Goal: Complete application form

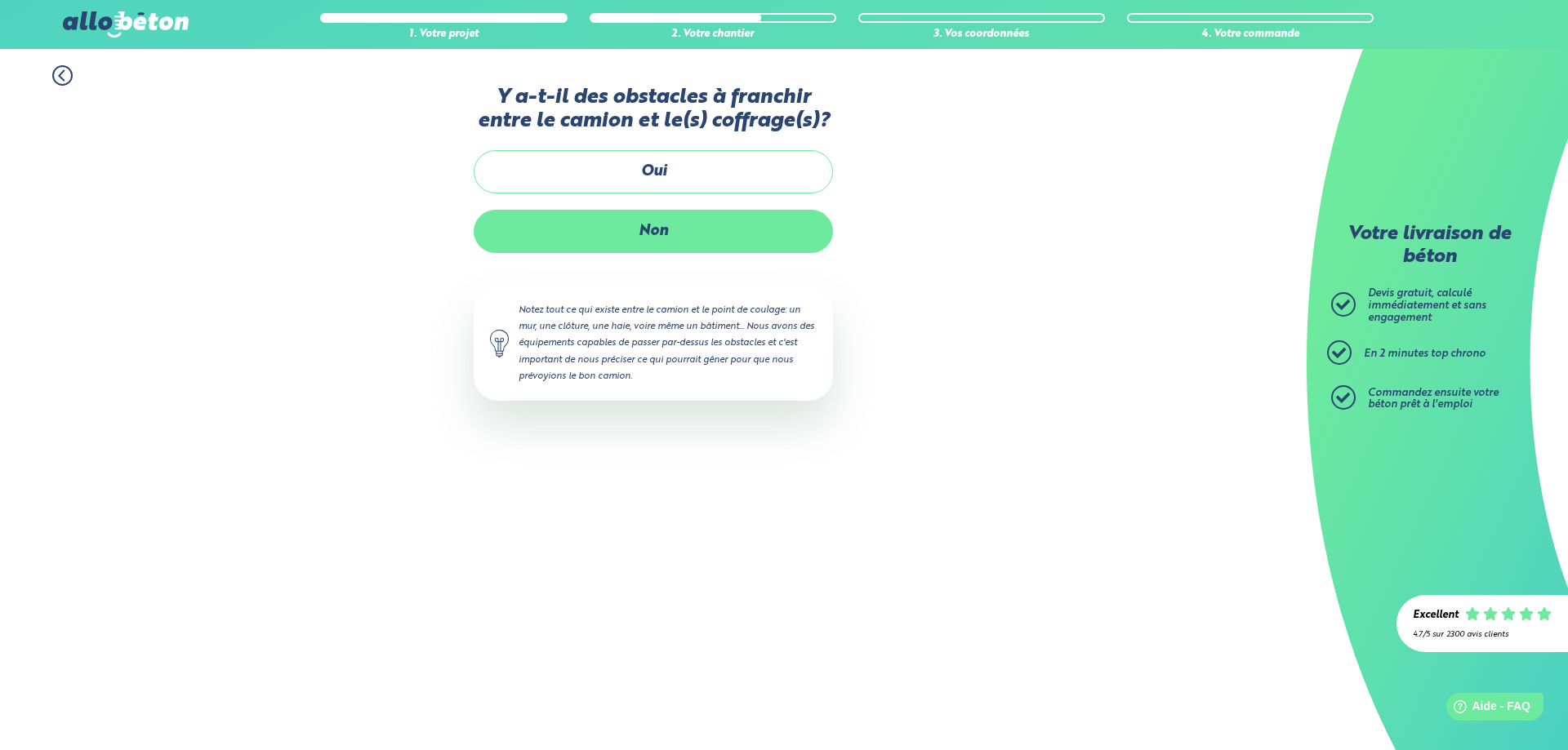
click at [679, 223] on label "Non" at bounding box center [653, 231] width 359 height 43
click at [0, 0] on input "Non" at bounding box center [0, 0] width 0 height 0
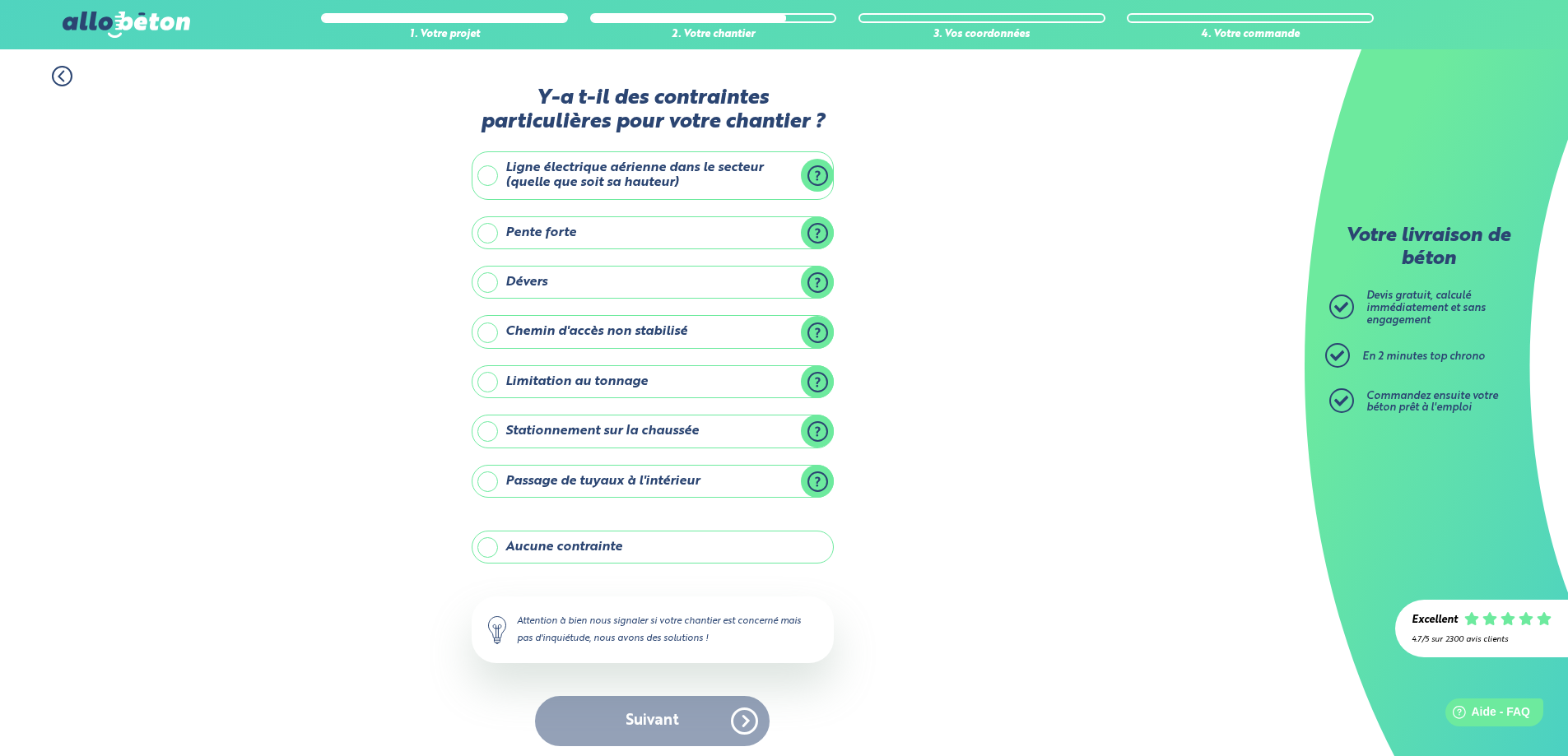
click at [626, 552] on label "Aucune contrainte" at bounding box center [652, 547] width 362 height 33
click at [0, 0] on input "Aucune contrainte" at bounding box center [0, 0] width 0 height 0
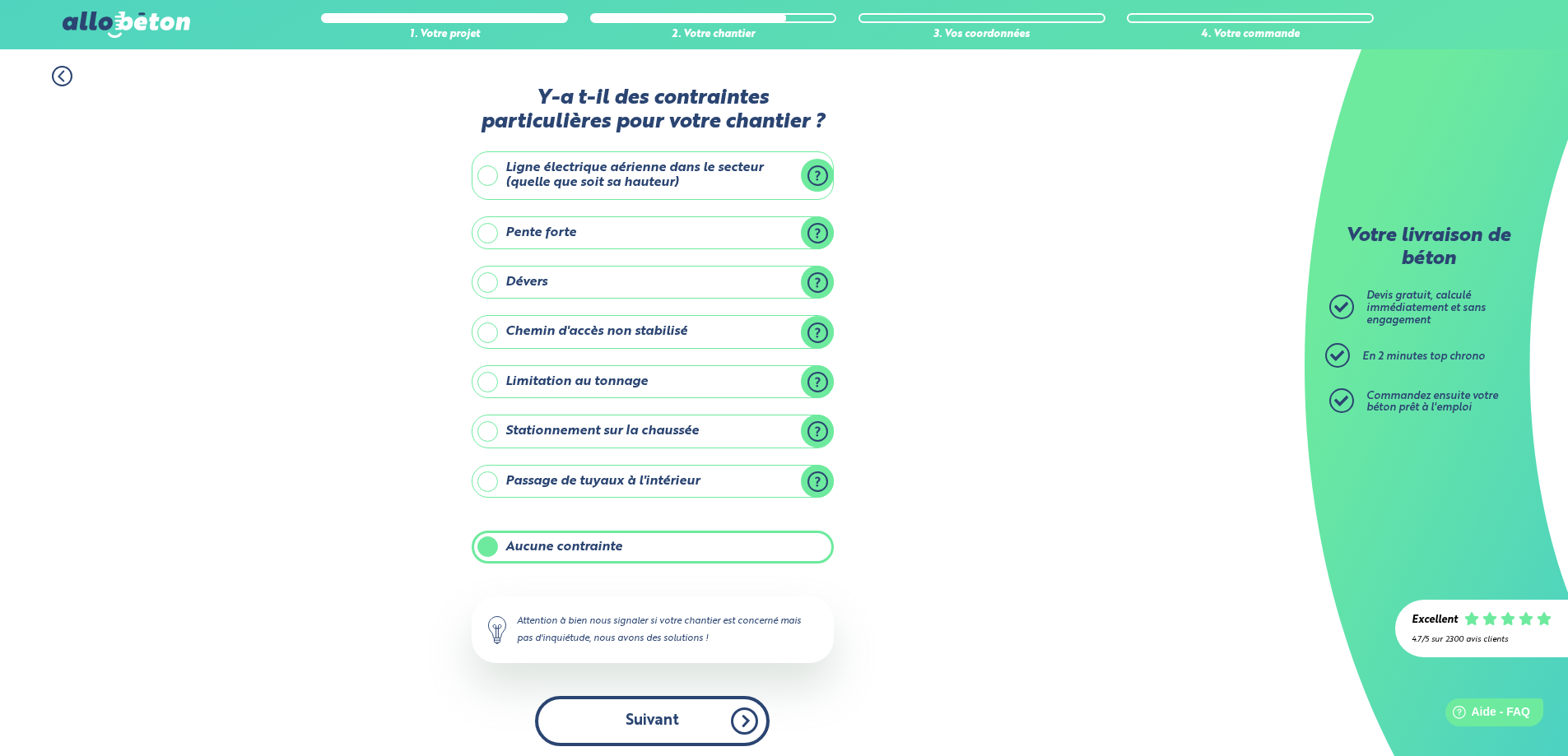
click at [638, 724] on button "Suivant" at bounding box center [651, 721] width 235 height 50
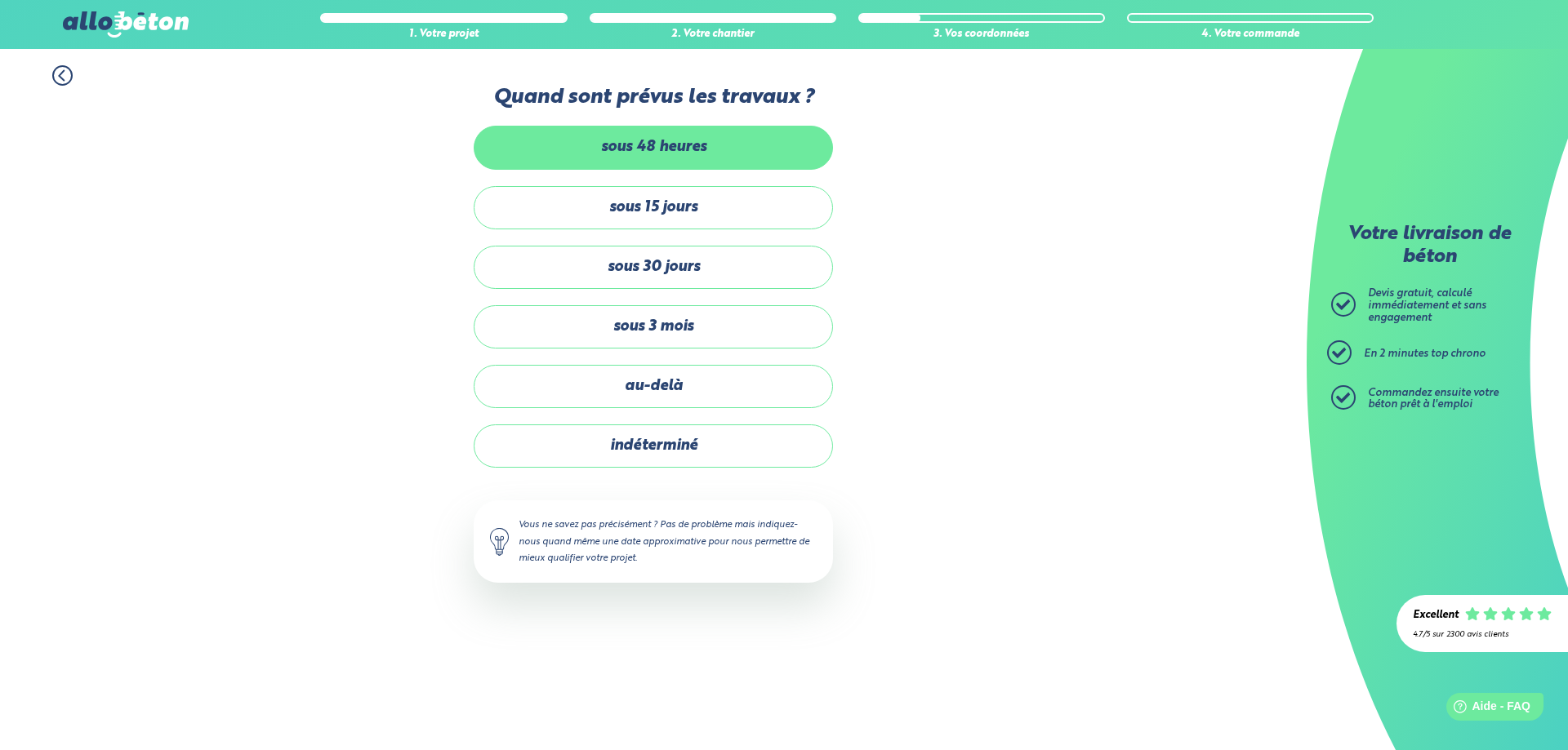
click at [665, 149] on label "sous 48 heures" at bounding box center [653, 147] width 359 height 43
click at [0, 0] on input "sous 48 heures" at bounding box center [0, 0] width 0 height 0
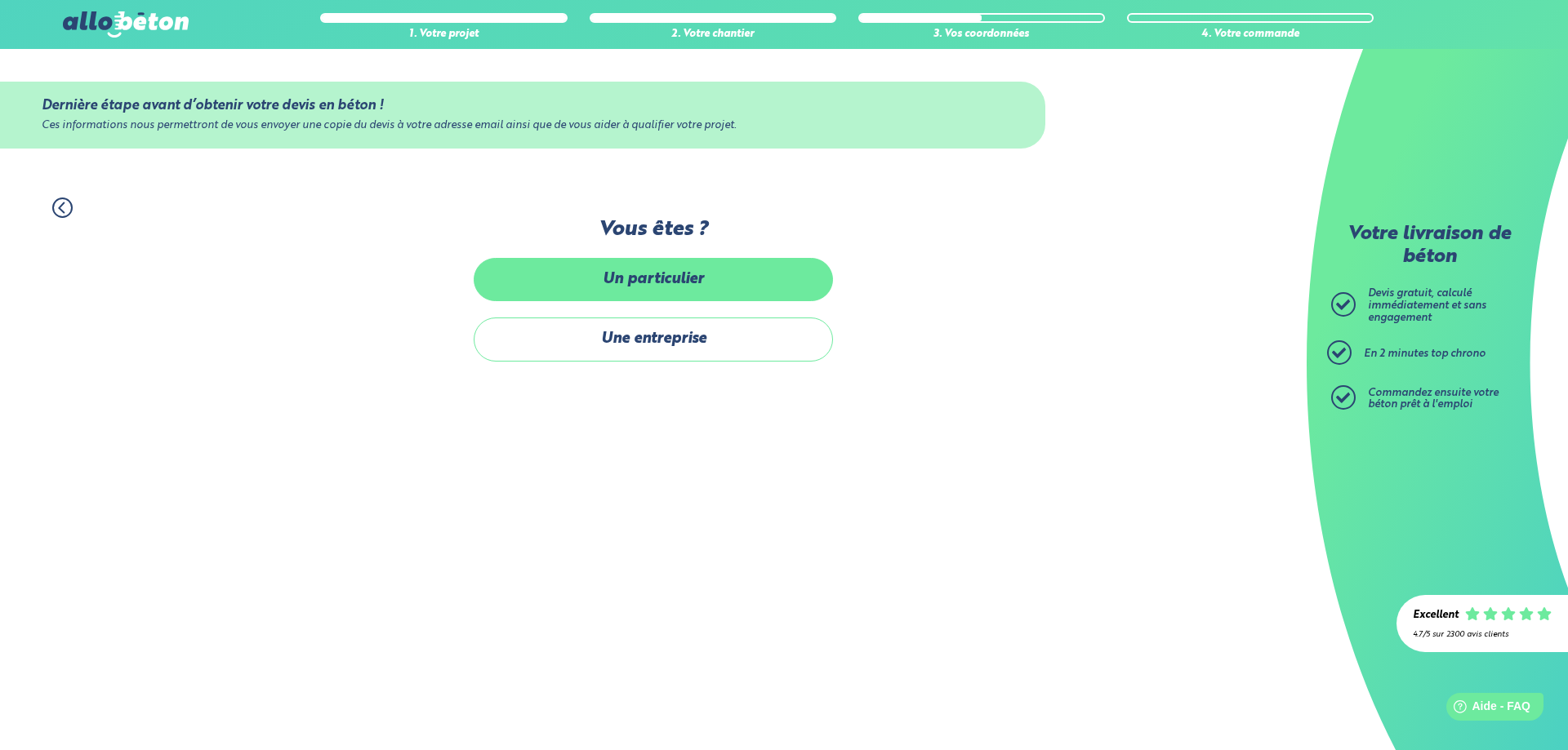
click at [703, 263] on label "Un particulier" at bounding box center [653, 279] width 359 height 43
click at [0, 0] on input "Un particulier" at bounding box center [0, 0] width 0 height 0
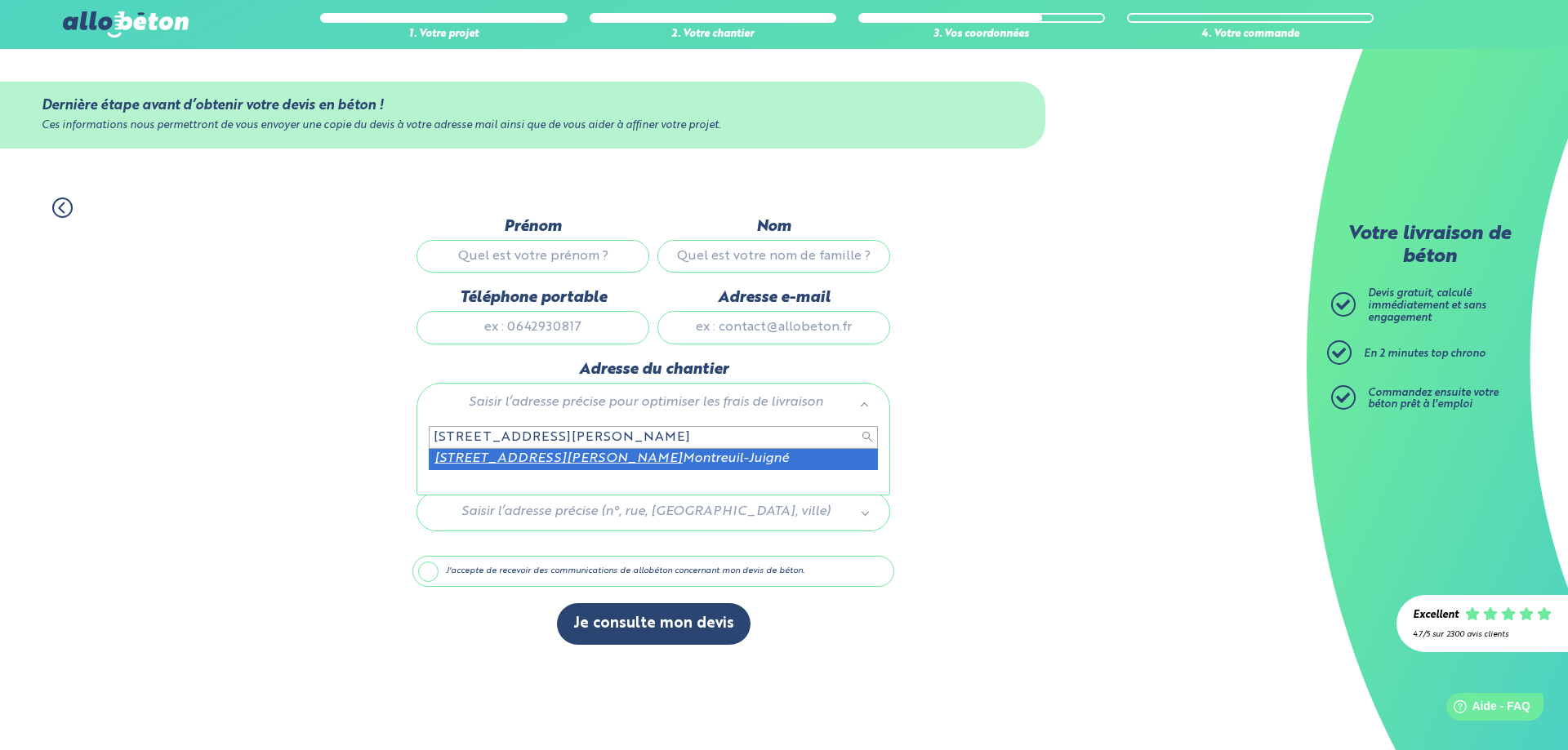
type input "[STREET_ADDRESS][PERSON_NAME]"
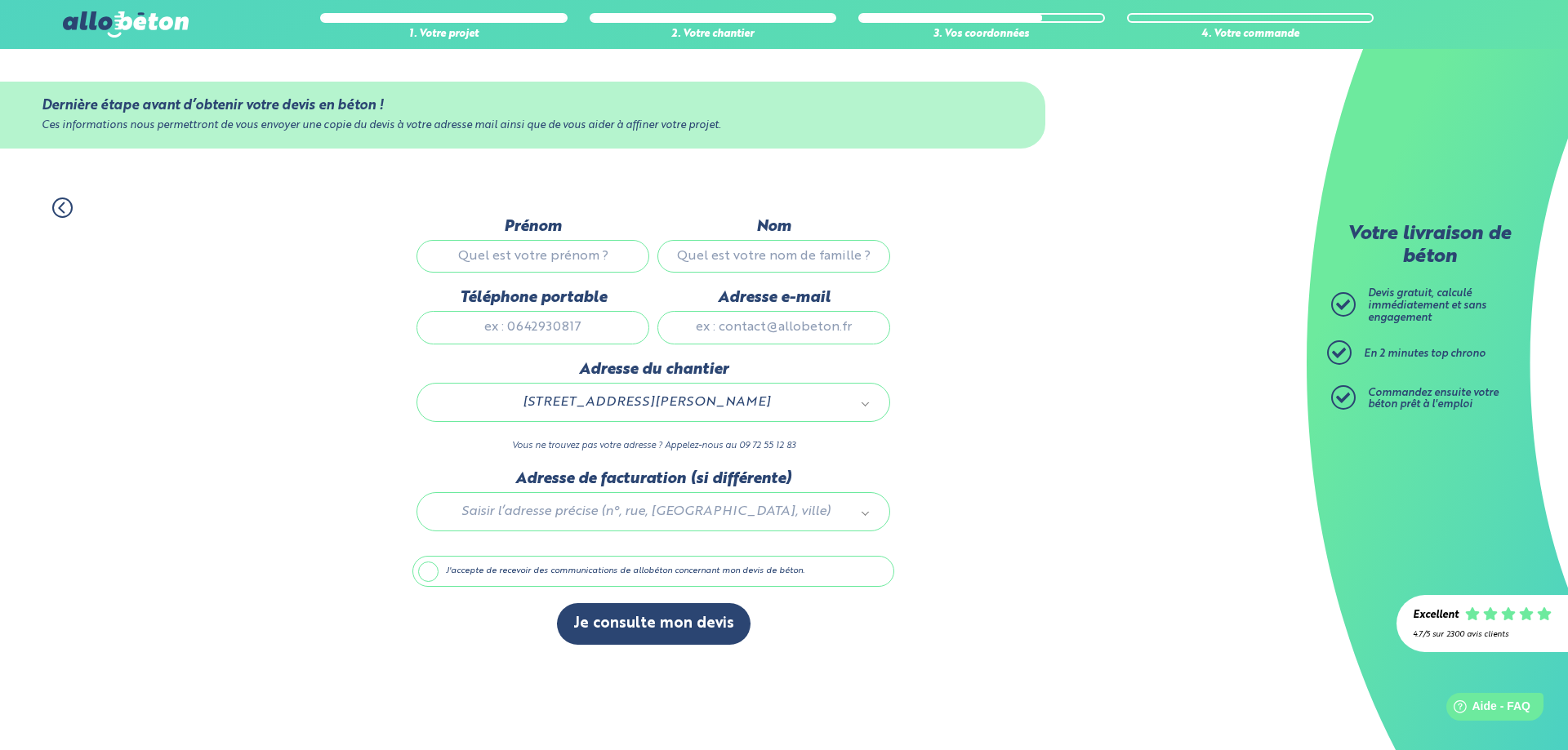
click at [559, 255] on input "Prénom" at bounding box center [532, 256] width 233 height 33
type input "[PERSON_NAME]"
type input "Arnou"
type input "0616052038"
type input "[PERSON_NAME][EMAIL_ADDRESS][DOMAIN_NAME]"
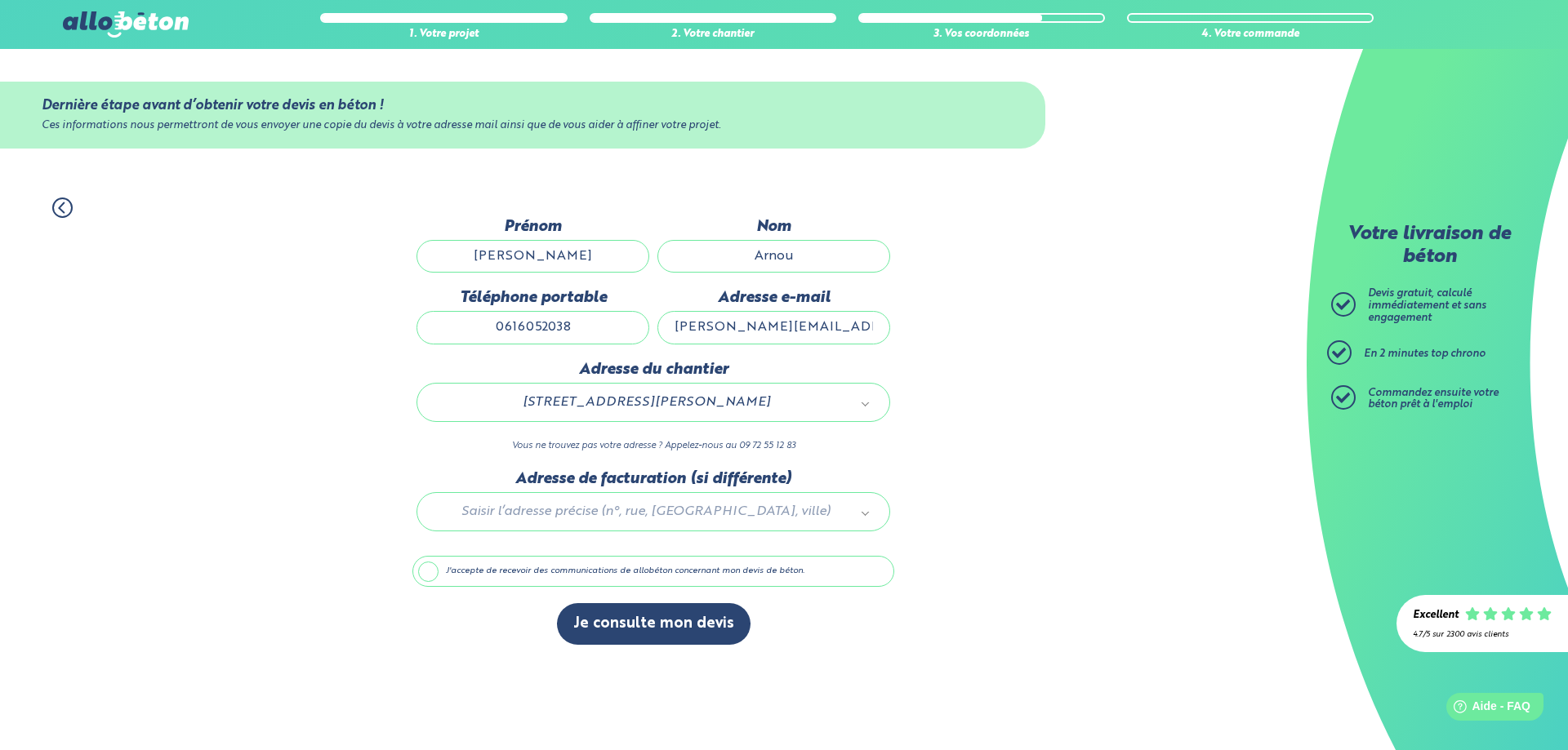
type input "[STREET_ADDRESS][PERSON_NAME]"
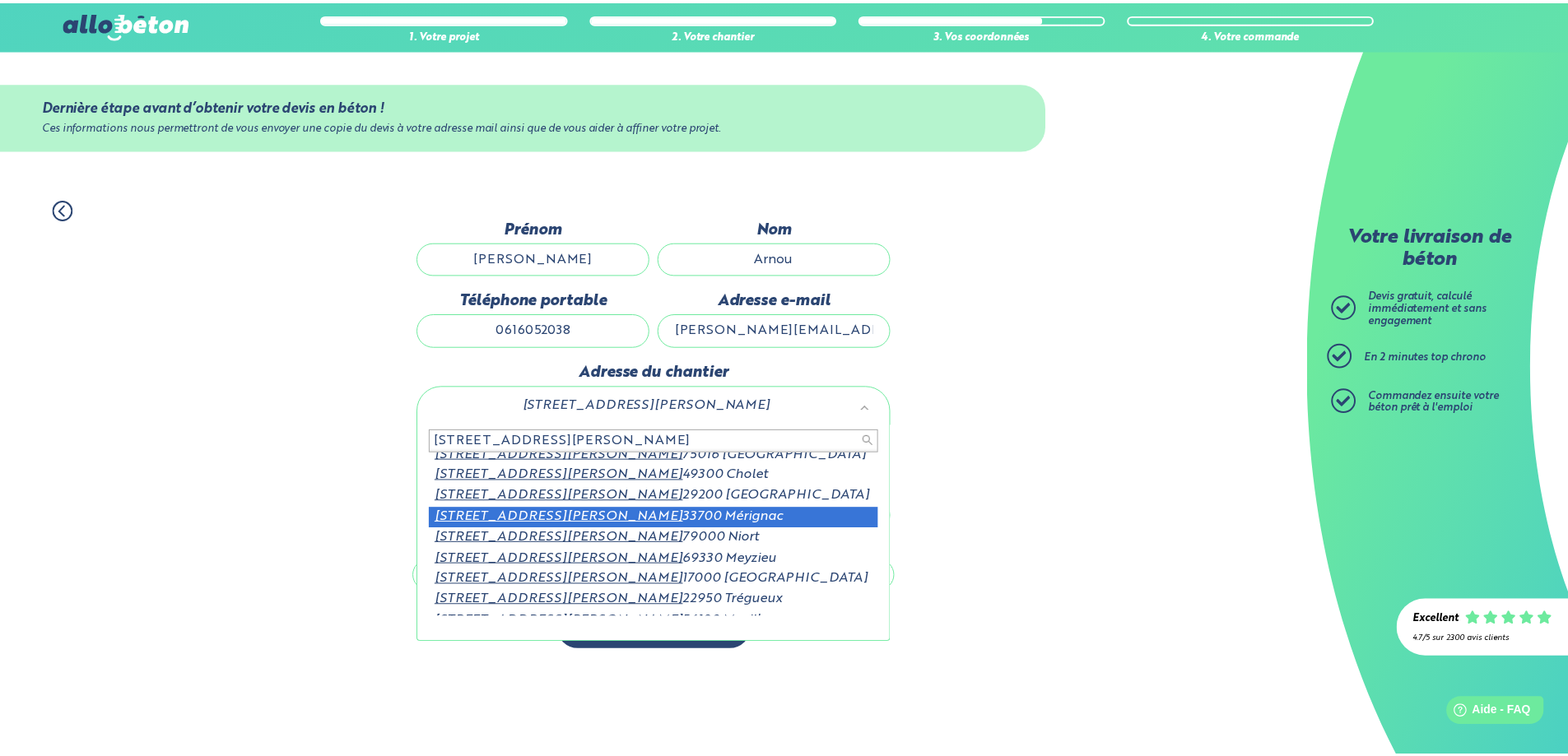
scroll to position [44, 0]
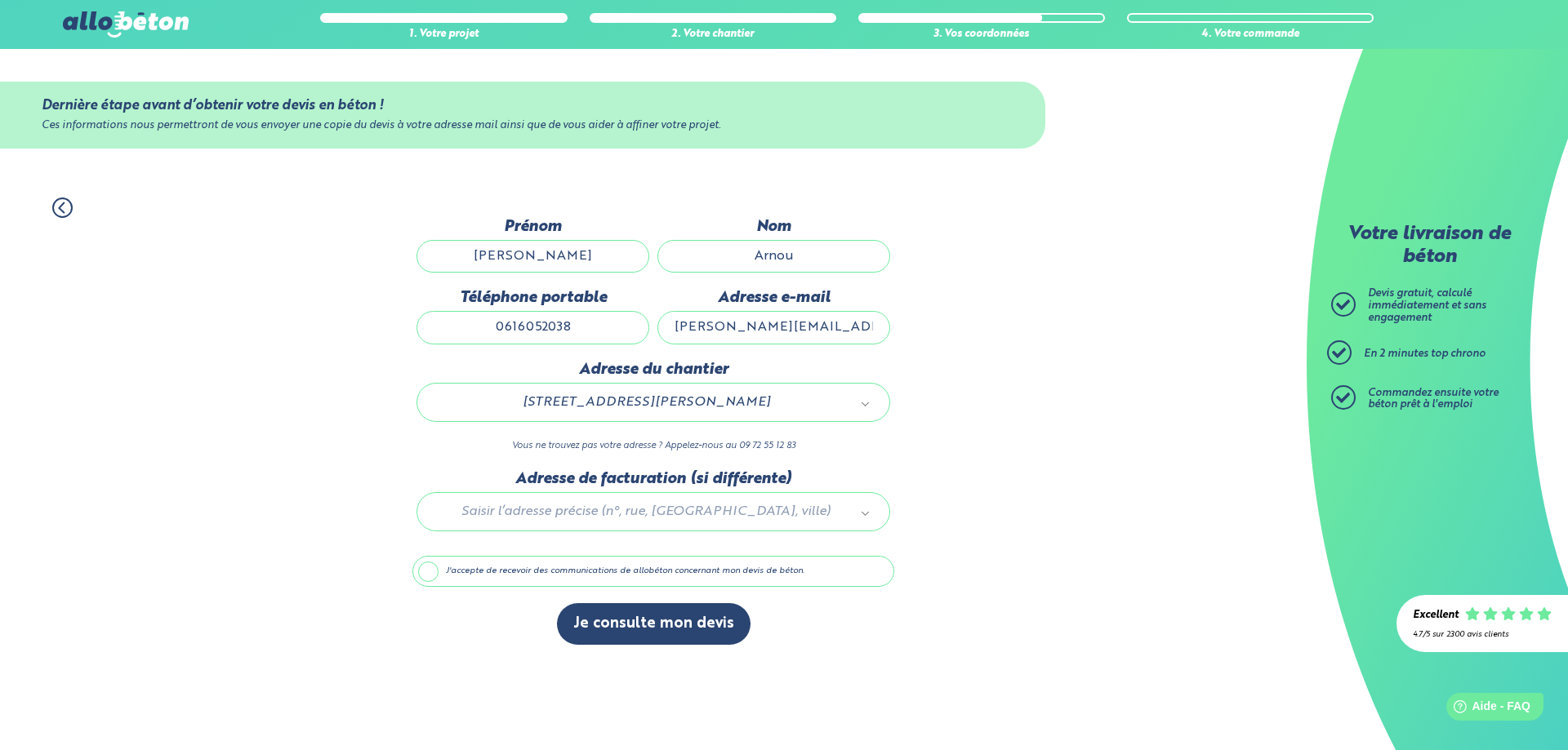
click at [523, 568] on label "J'accepte de recevoir des communications de allobéton concernant mon devis de b…" at bounding box center [653, 571] width 481 height 31
click at [0, 0] on input "J'accepte de recevoir des communications de allobéton concernant mon devis de b…" at bounding box center [0, 0] width 0 height 0
drag, startPoint x: 619, startPoint y: 334, endPoint x: 430, endPoint y: 323, distance: 189.3
click at [430, 324] on input "0616052038" at bounding box center [532, 327] width 233 height 33
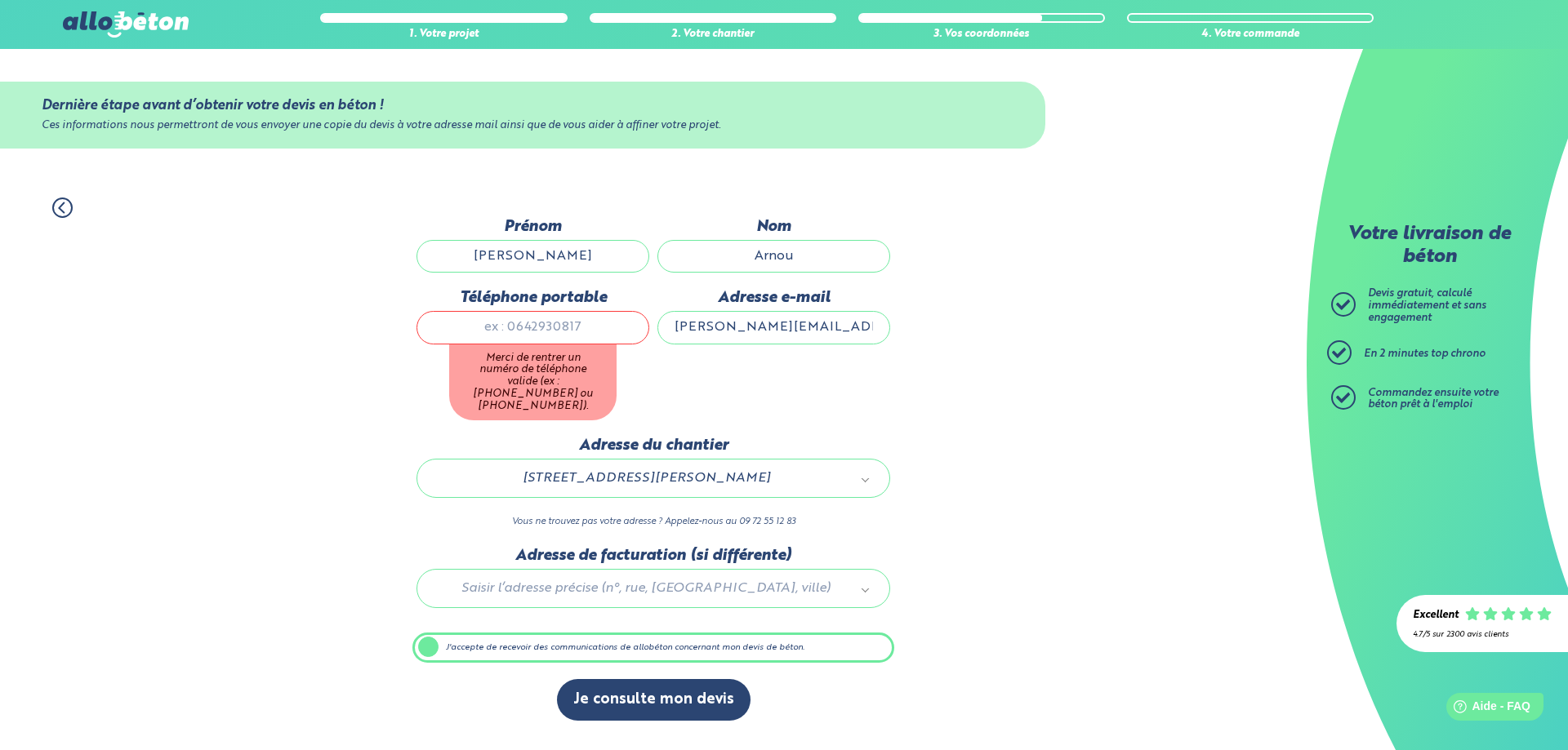
drag, startPoint x: 647, startPoint y: 625, endPoint x: 488, endPoint y: 497, distance: 204.1
click at [606, 679] on button "Je consulte mon devis" at bounding box center [653, 699] width 193 height 41
